Goal: Information Seeking & Learning: Learn about a topic

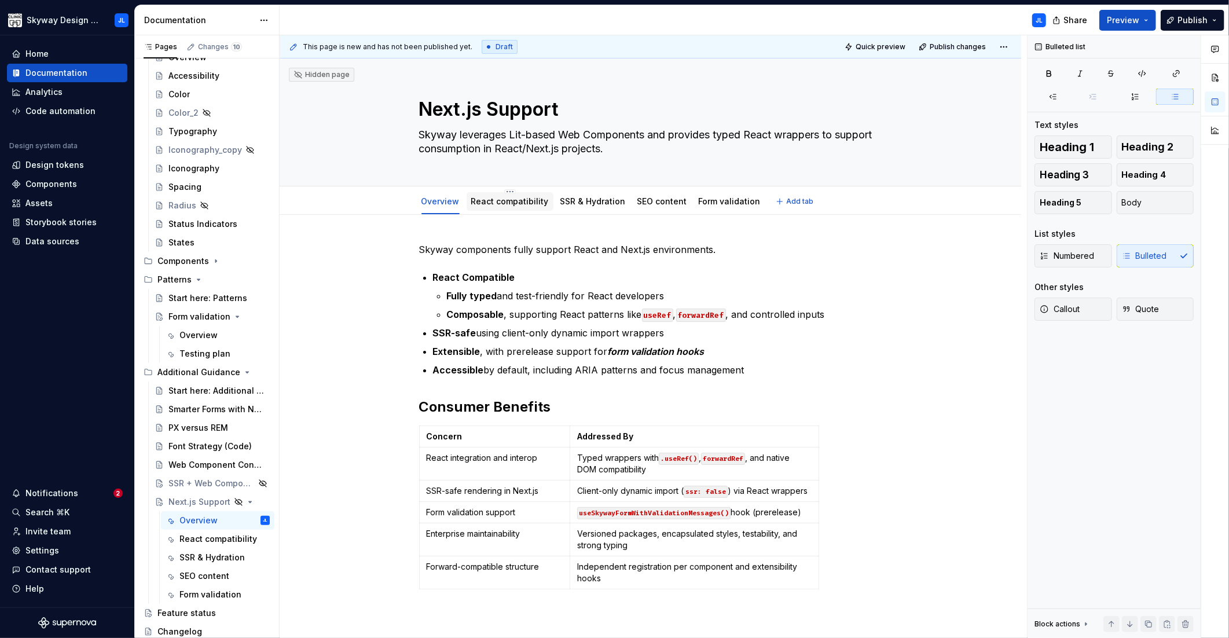
click at [497, 195] on div "React compatibility" at bounding box center [510, 202] width 78 height 14
click at [495, 204] on link "React compatibility" at bounding box center [510, 201] width 78 height 10
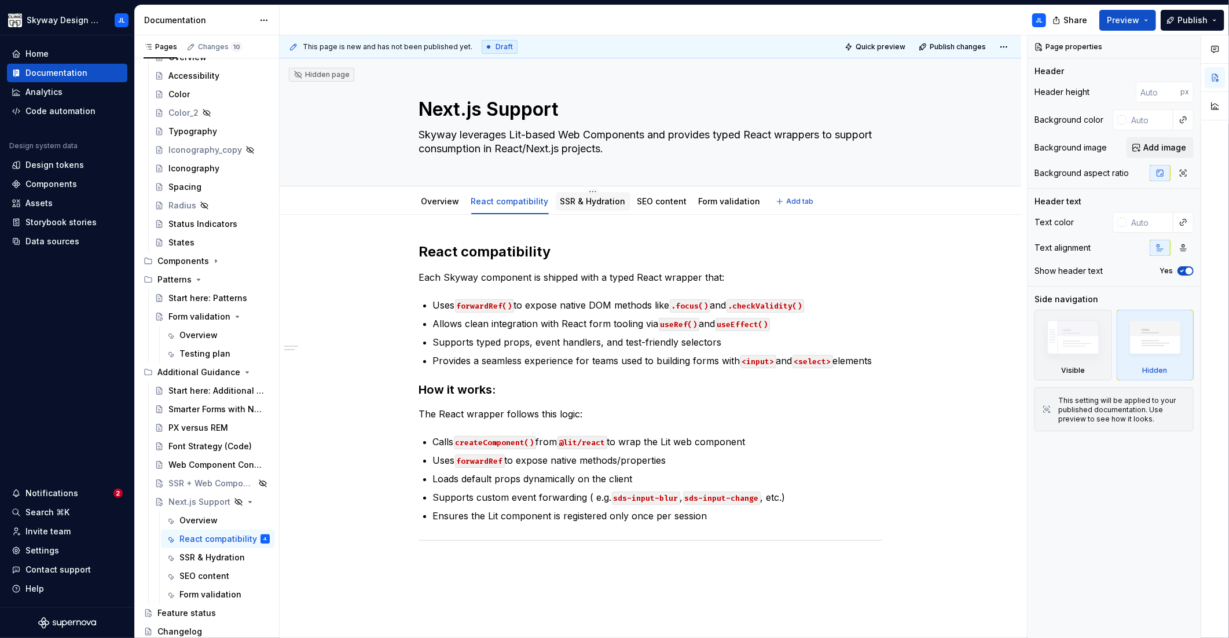
click at [589, 199] on link "SSR & Hydration" at bounding box center [592, 201] width 65 height 10
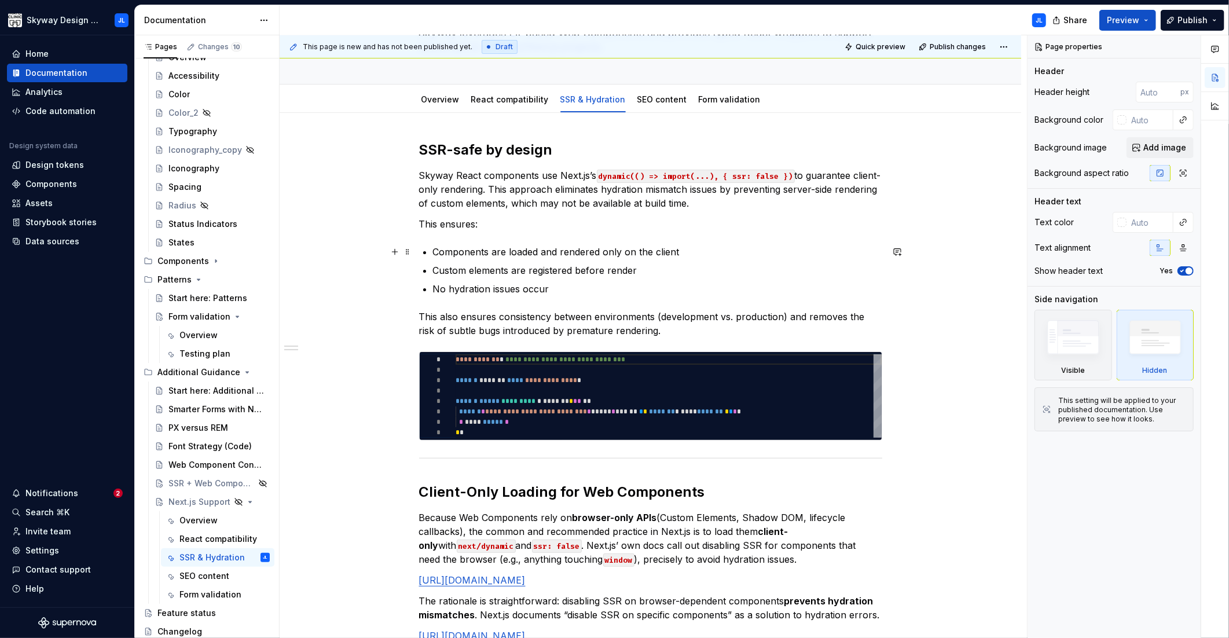
scroll to position [45, 0]
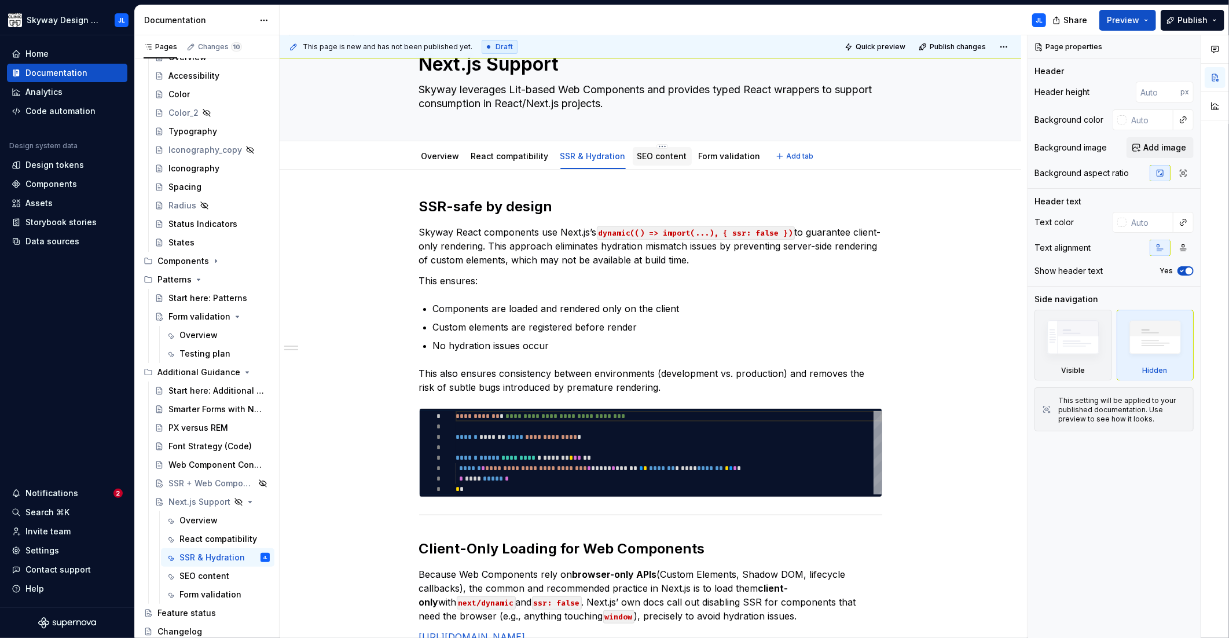
click at [637, 159] on link "SEO content" at bounding box center [662, 156] width 50 height 10
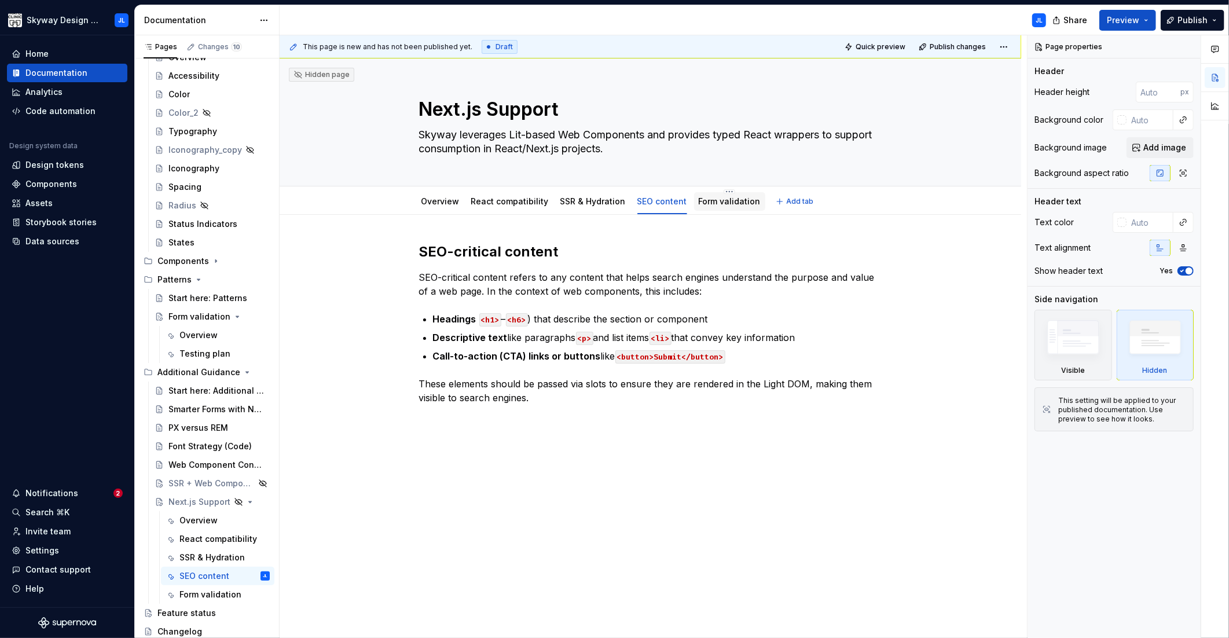
click at [706, 200] on link "Form validation" at bounding box center [730, 201] width 62 height 10
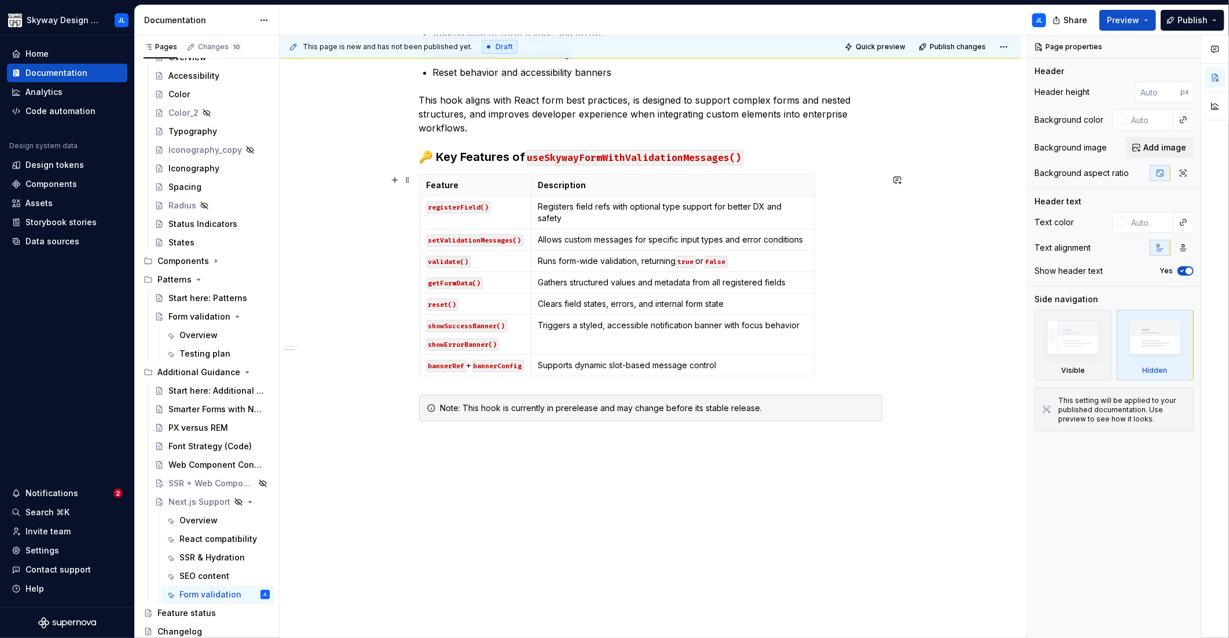
scroll to position [325, 0]
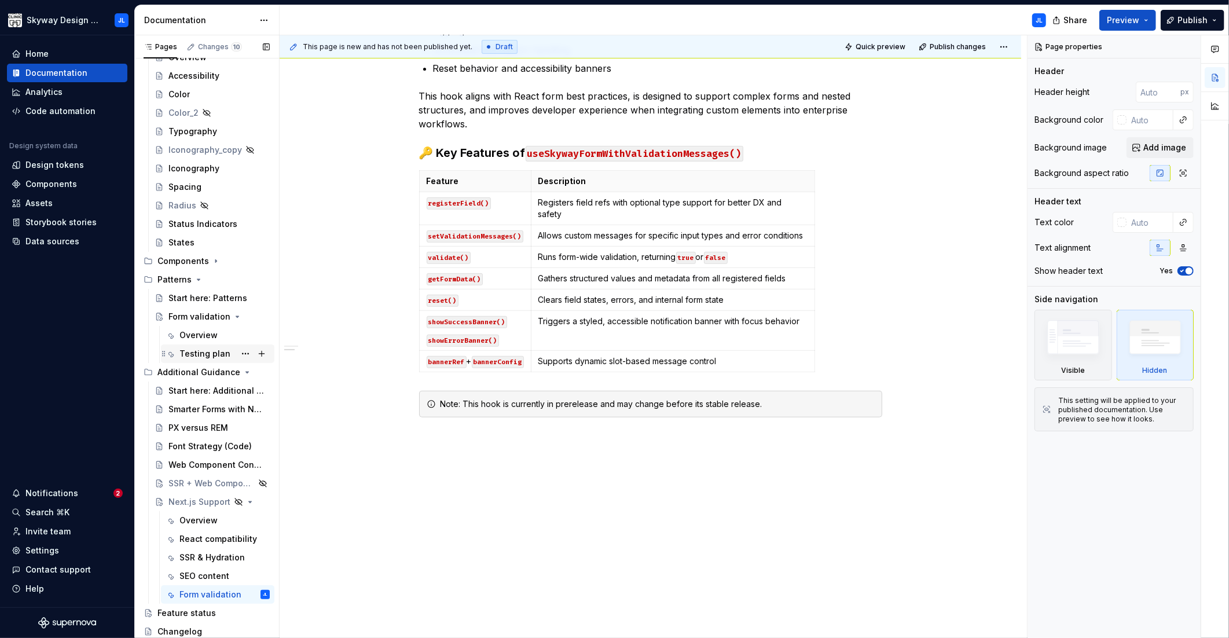
click at [208, 354] on div "Testing plan" at bounding box center [204, 354] width 51 height 12
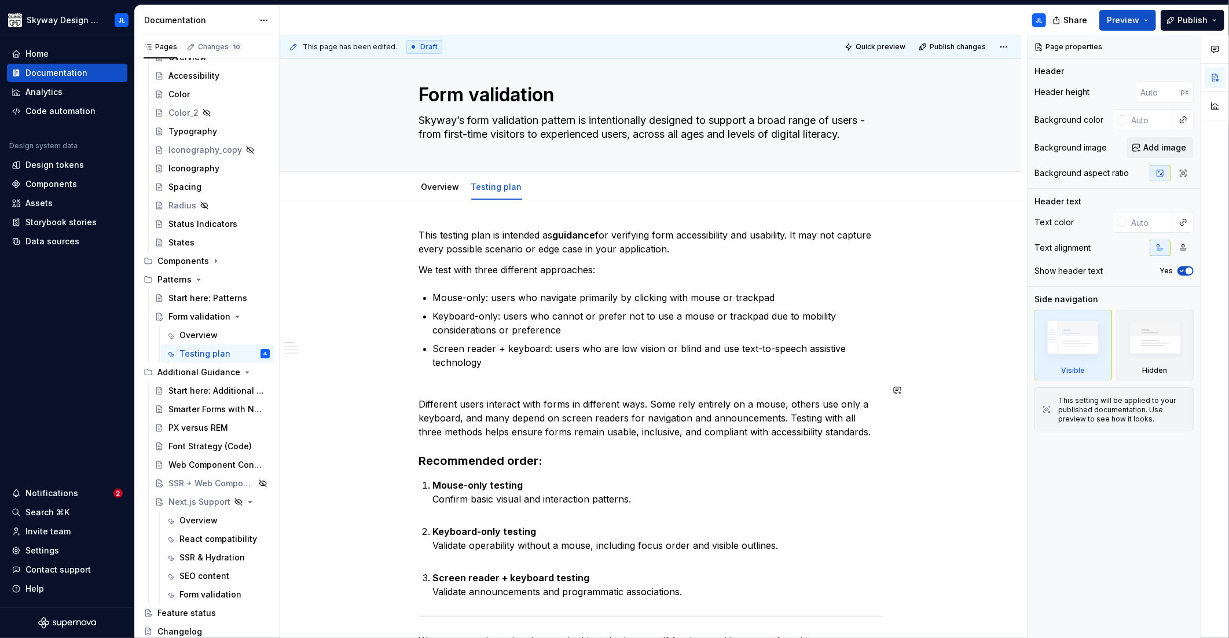
scroll to position [13, 0]
type textarea "*"
